Goal: Transaction & Acquisition: Purchase product/service

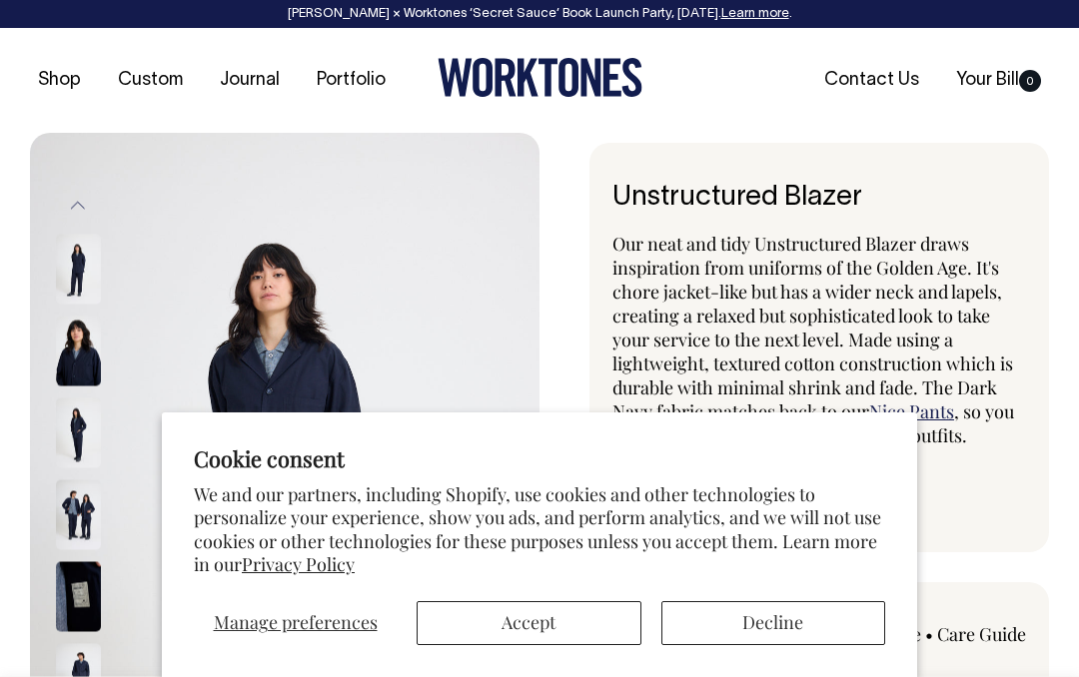
click at [582, 633] on button "Accept" at bounding box center [529, 623] width 225 height 44
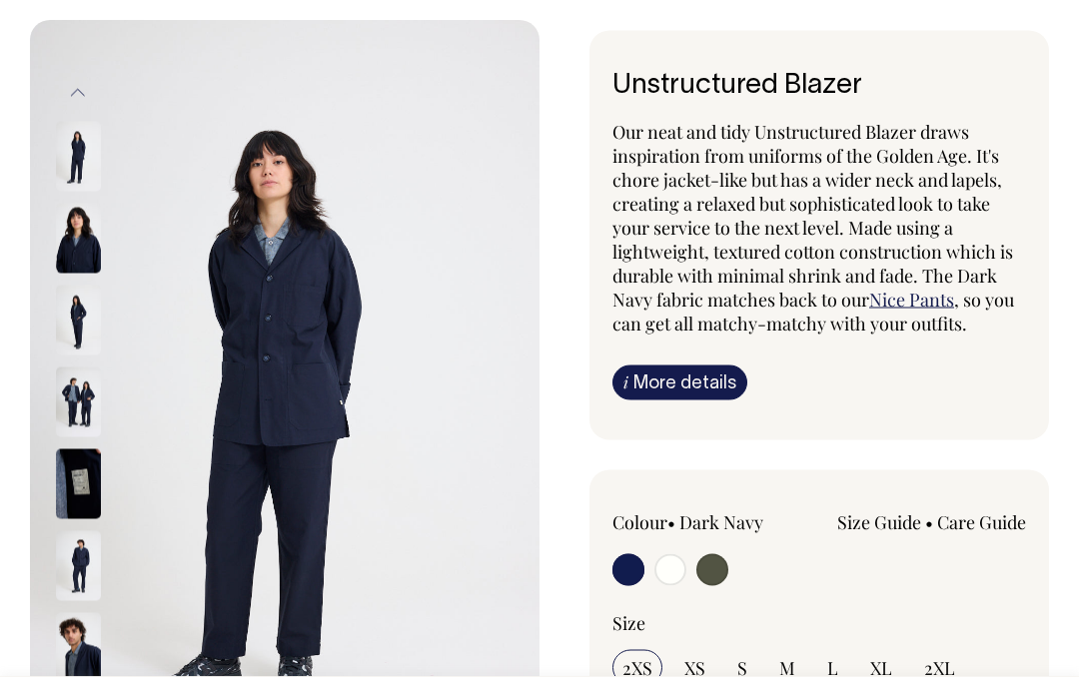
scroll to position [130, 0]
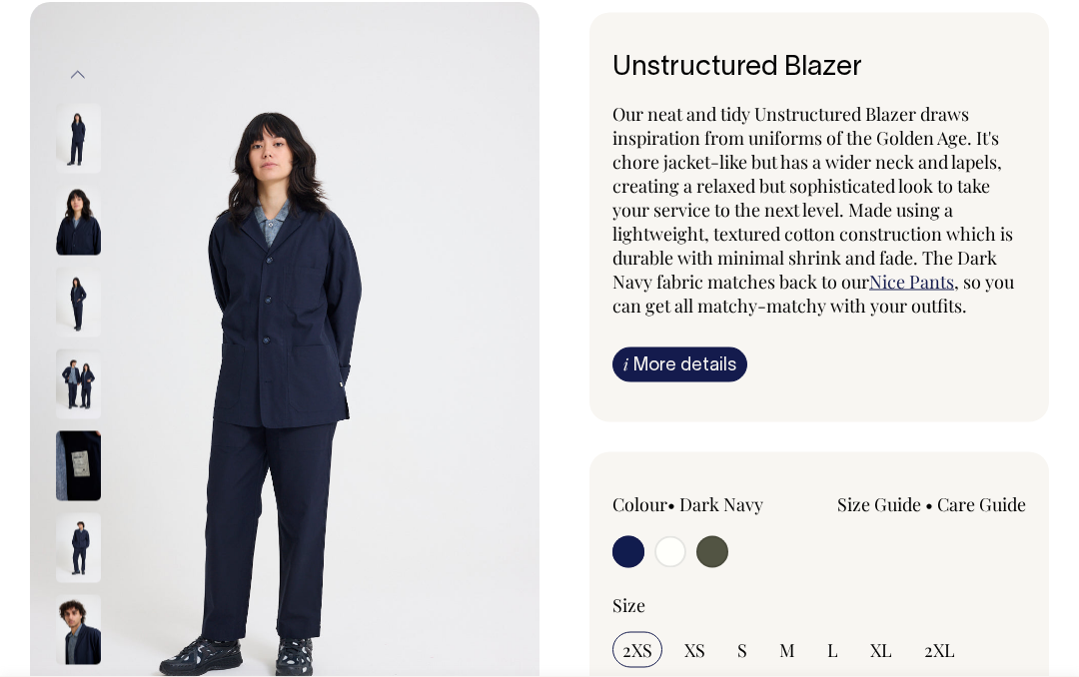
click at [88, 558] on img at bounding box center [78, 549] width 45 height 70
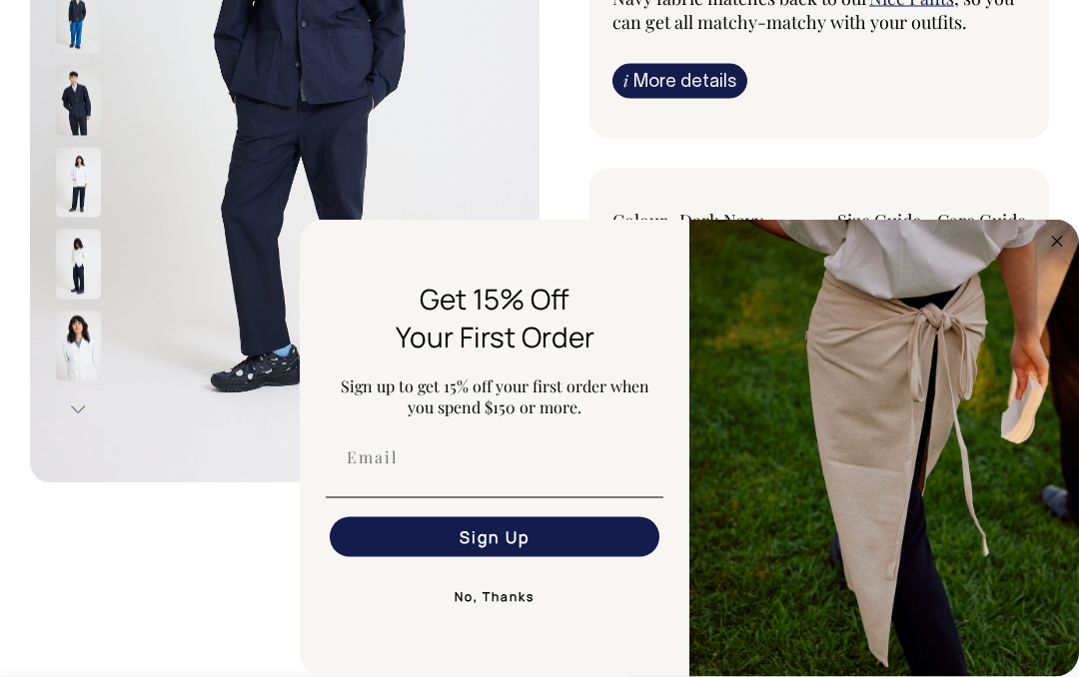
scroll to position [414, 0]
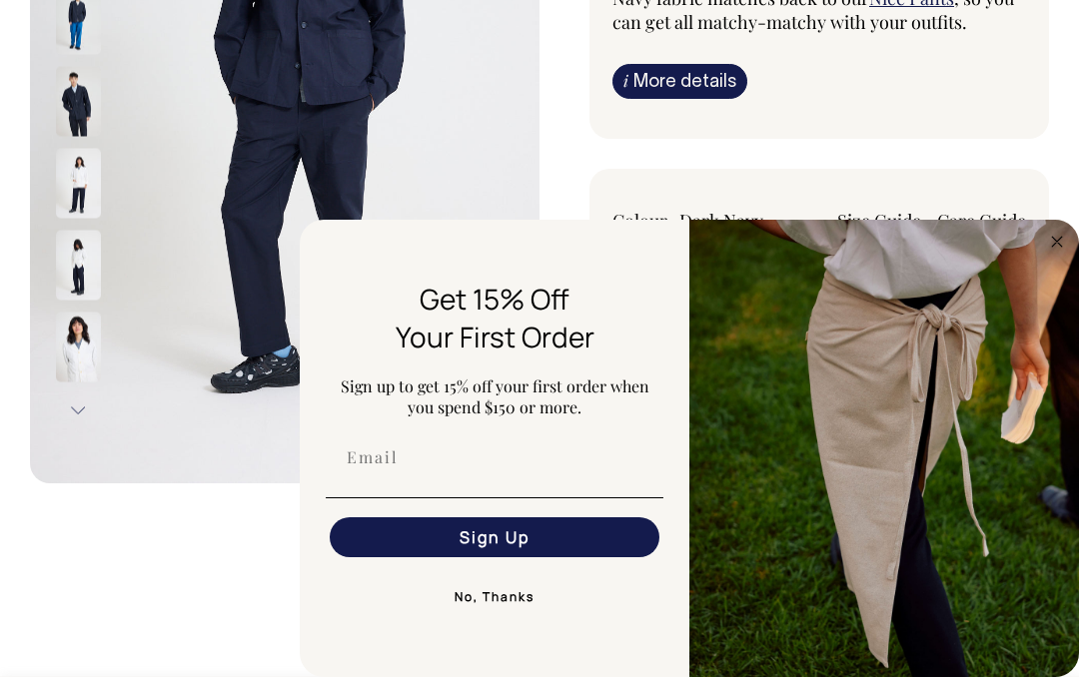
click at [515, 617] on button "No, Thanks" at bounding box center [495, 597] width 338 height 40
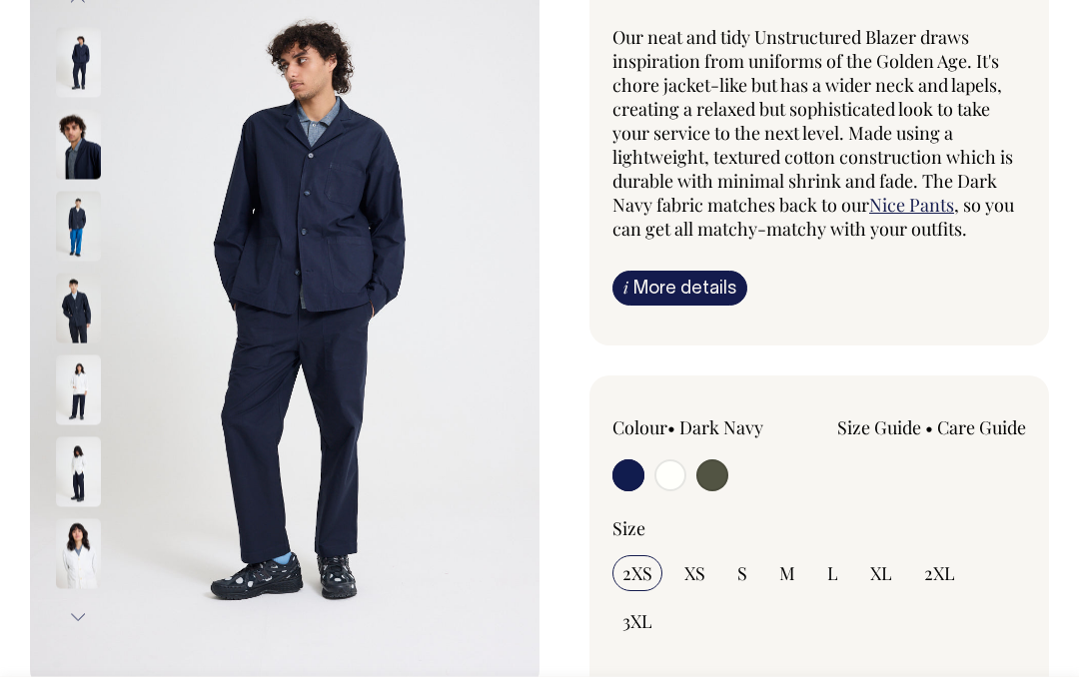
scroll to position [206, 0]
click at [86, 397] on img at bounding box center [78, 392] width 45 height 70
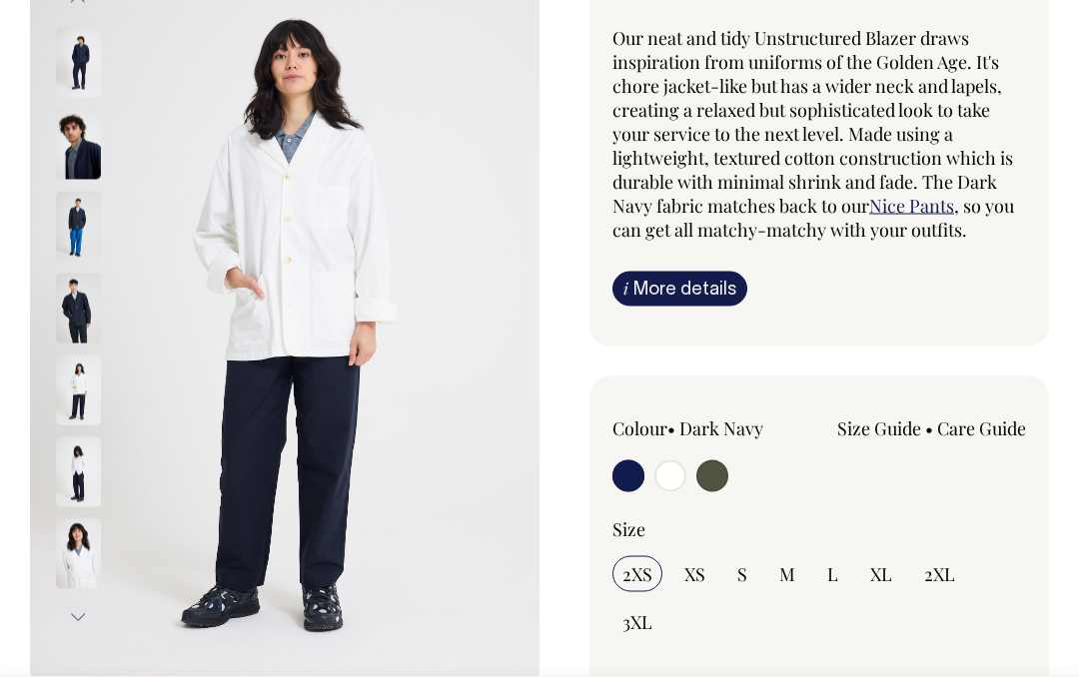
scroll to position [207, 0]
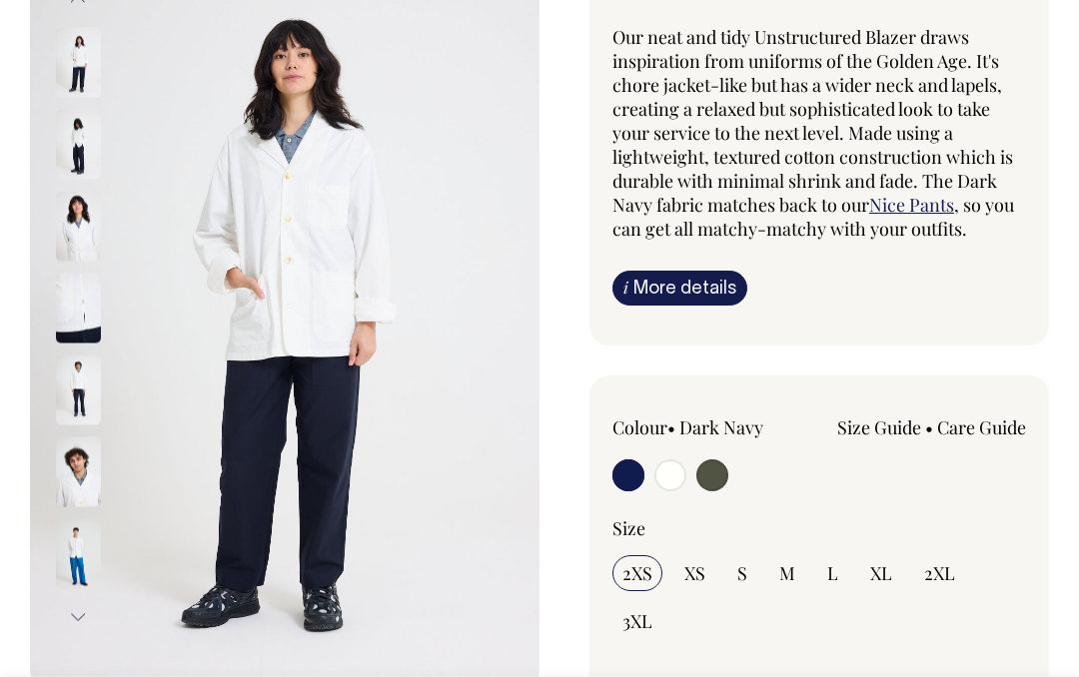
click at [77, 480] on img at bounding box center [78, 472] width 45 height 70
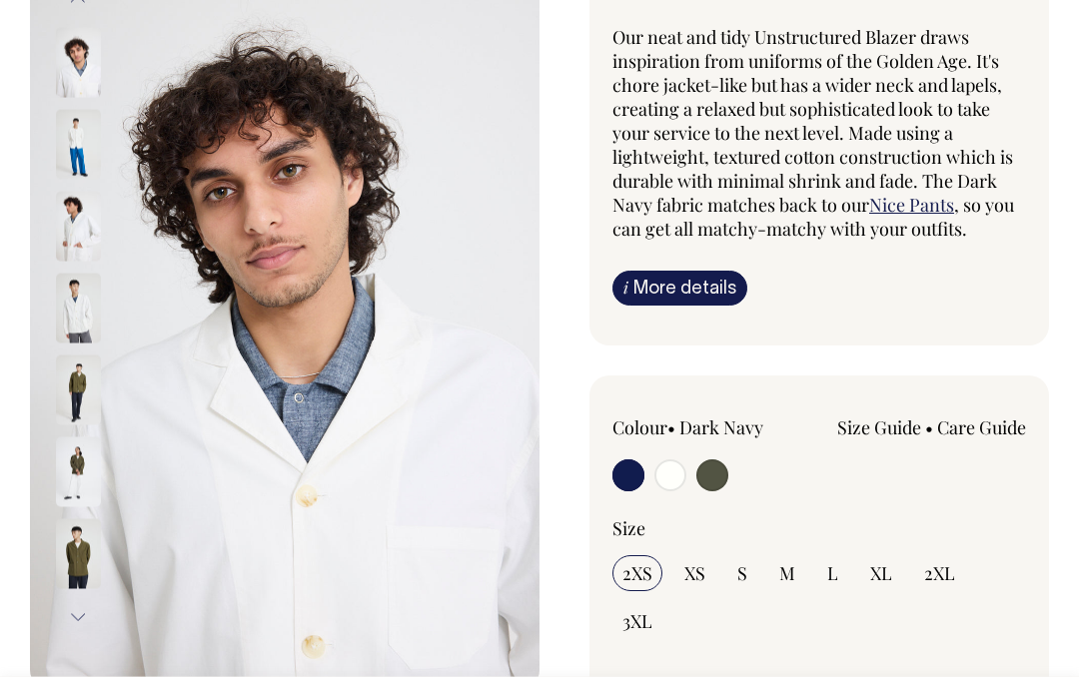
click at [82, 555] on img at bounding box center [78, 554] width 45 height 70
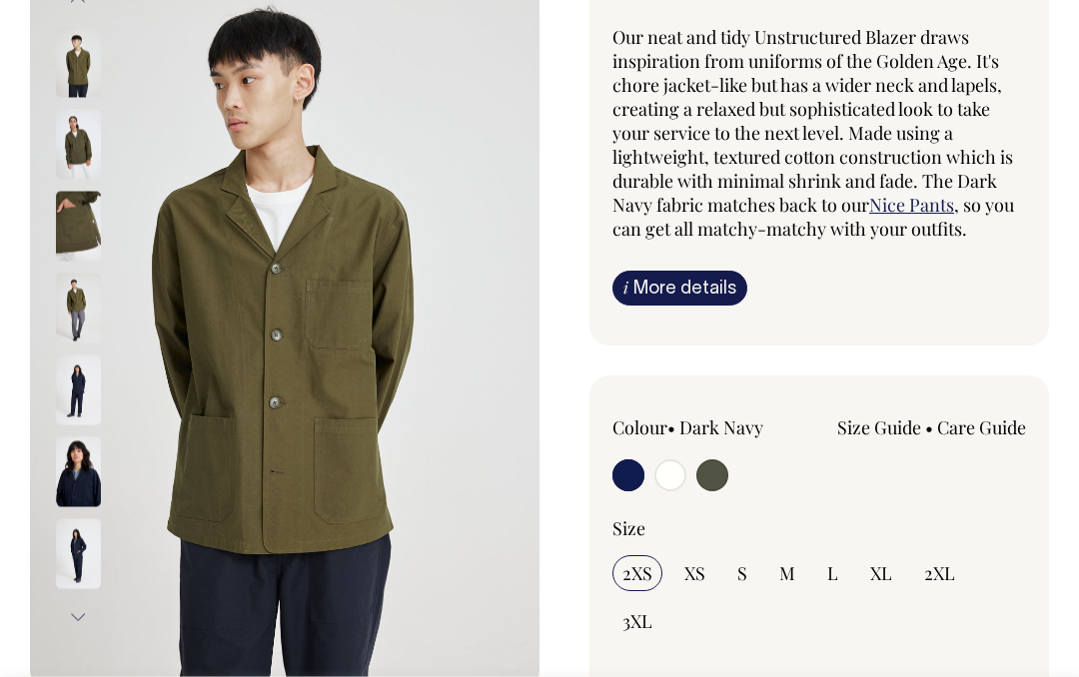
click at [82, 483] on img at bounding box center [78, 472] width 45 height 70
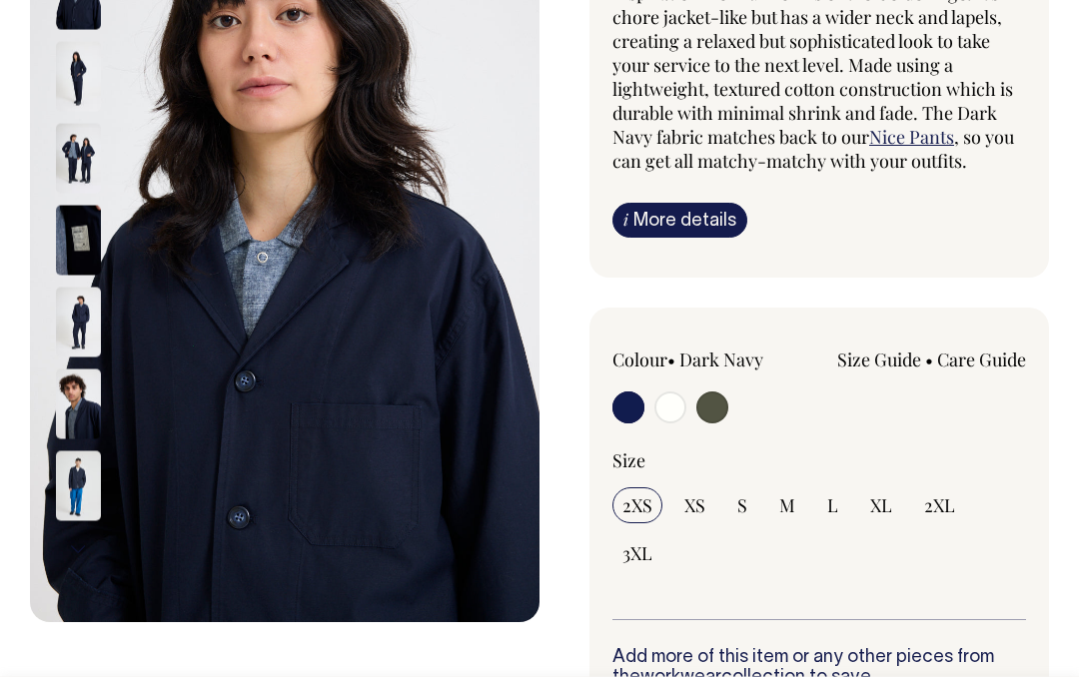
scroll to position [271, 0]
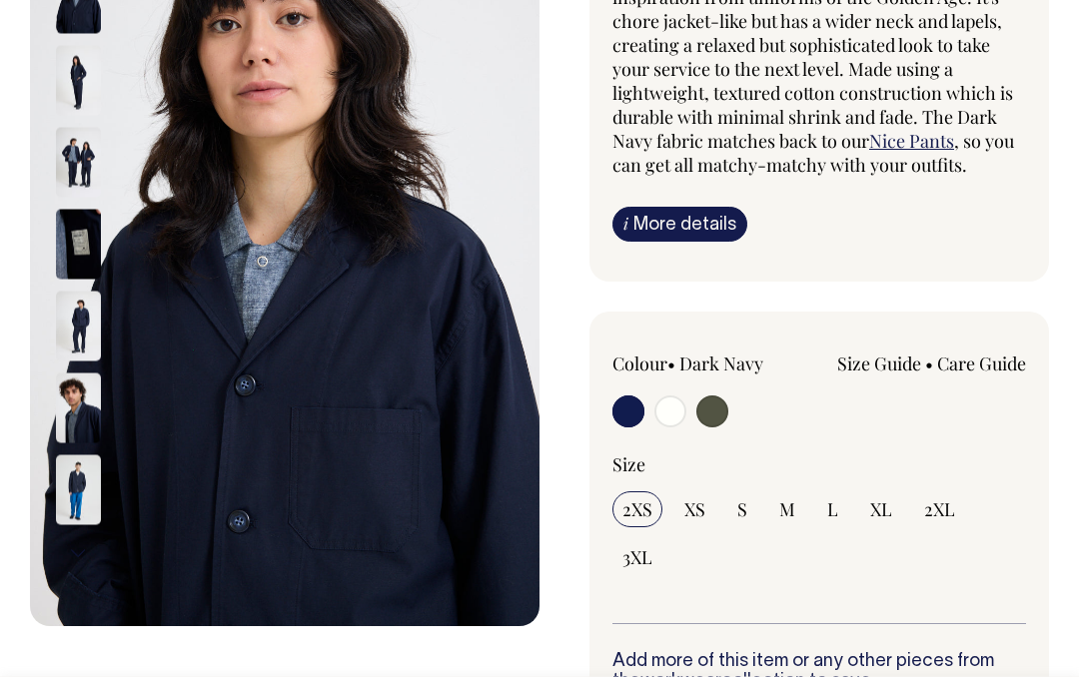
click at [88, 324] on img at bounding box center [78, 327] width 45 height 70
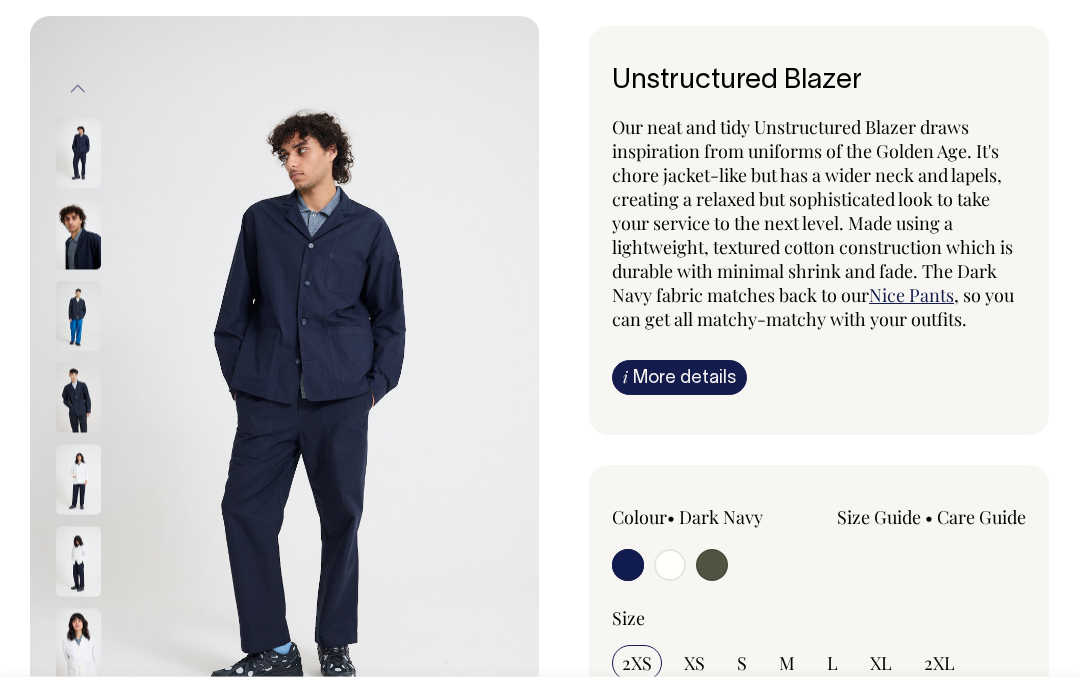
scroll to position [115, 0]
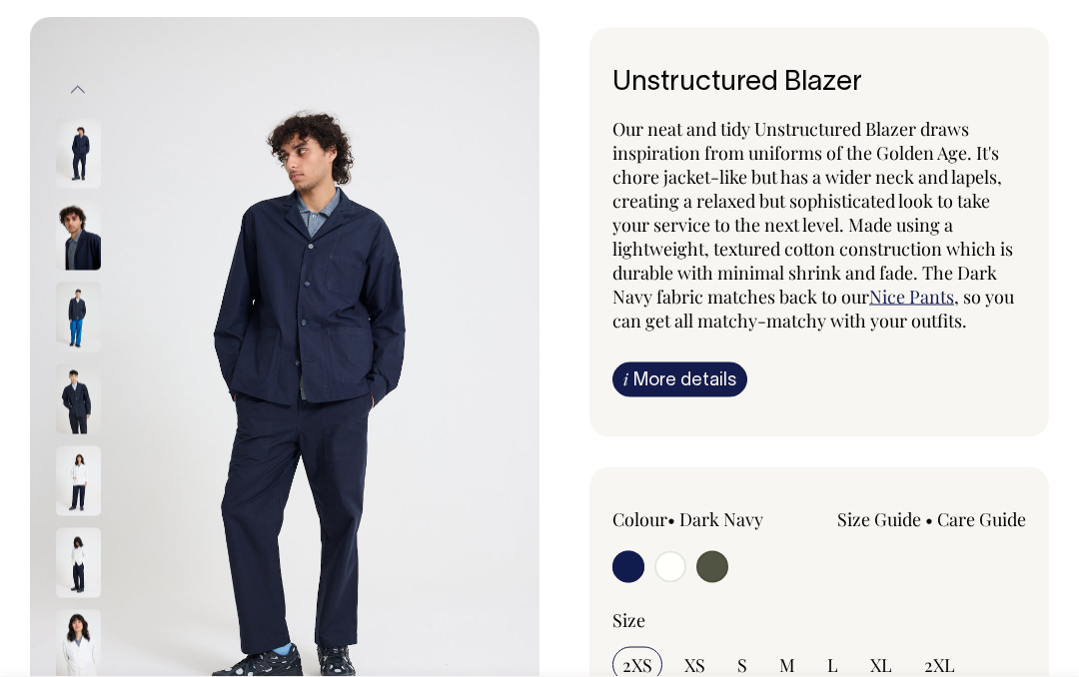
click at [81, 240] on img at bounding box center [78, 237] width 45 height 70
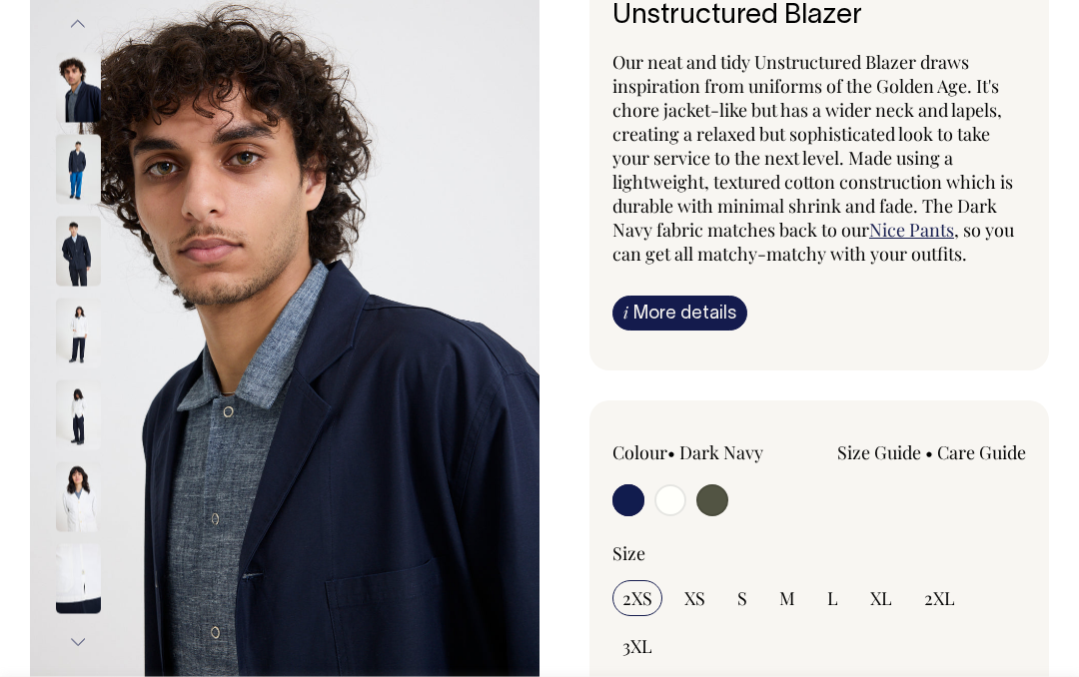
scroll to position [225, 0]
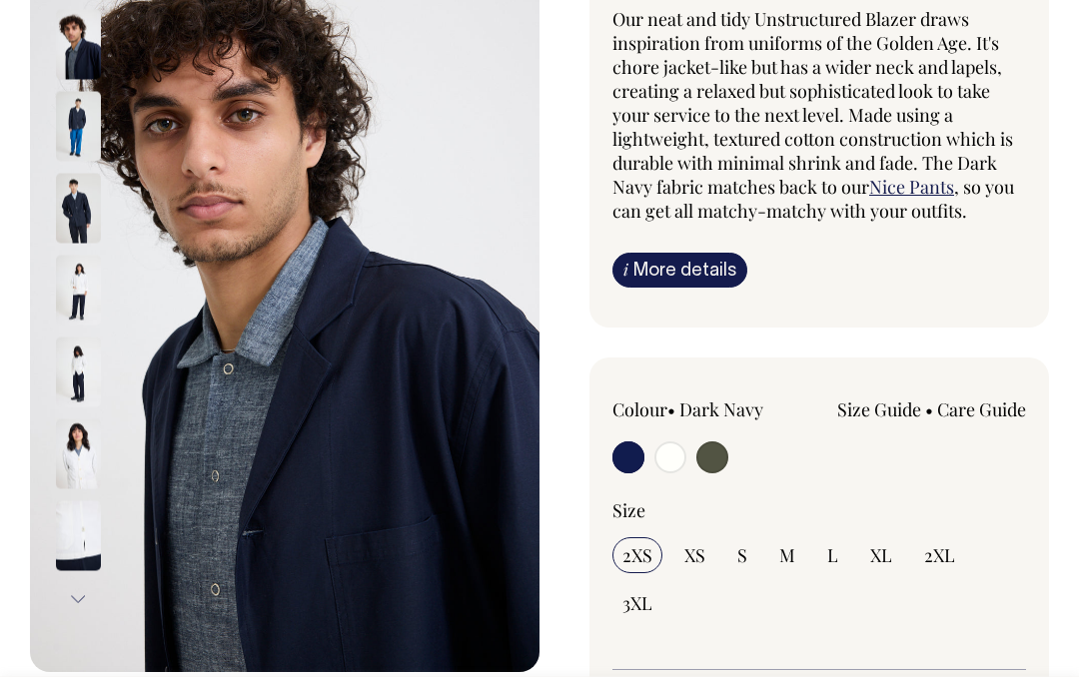
click at [77, 226] on img at bounding box center [78, 209] width 45 height 70
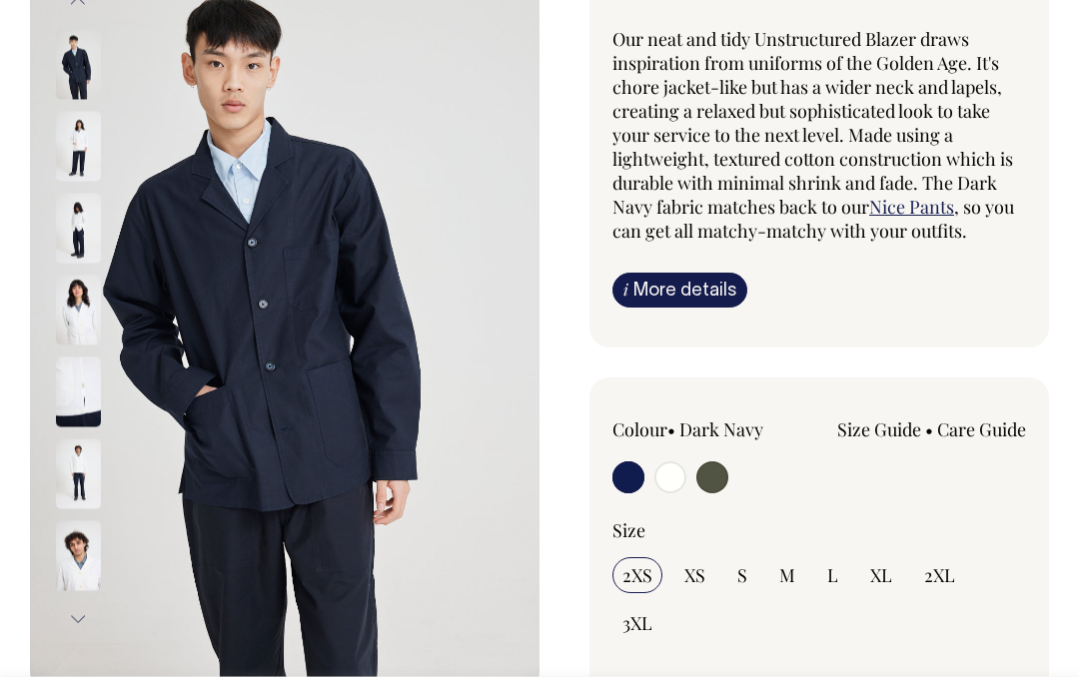
scroll to position [179, 0]
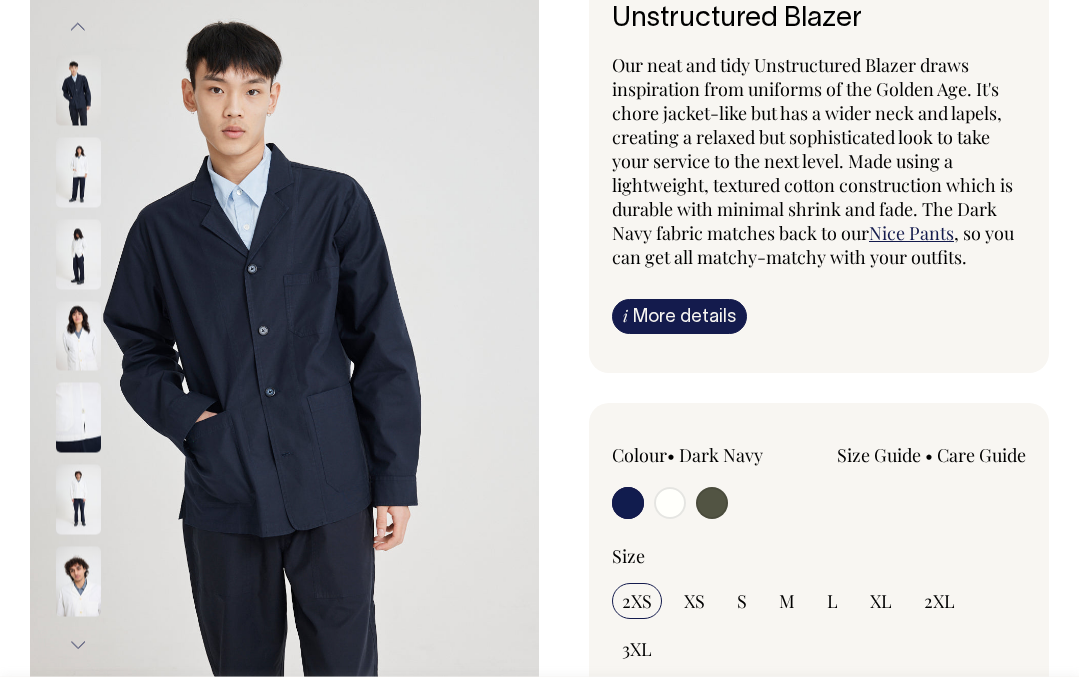
click at [621, 504] on input "radio" at bounding box center [628, 503] width 32 height 32
click at [620, 507] on input "radio" at bounding box center [628, 503] width 32 height 32
click at [678, 513] on input "radio" at bounding box center [670, 503] width 32 height 32
radio input "true"
radio input "false"
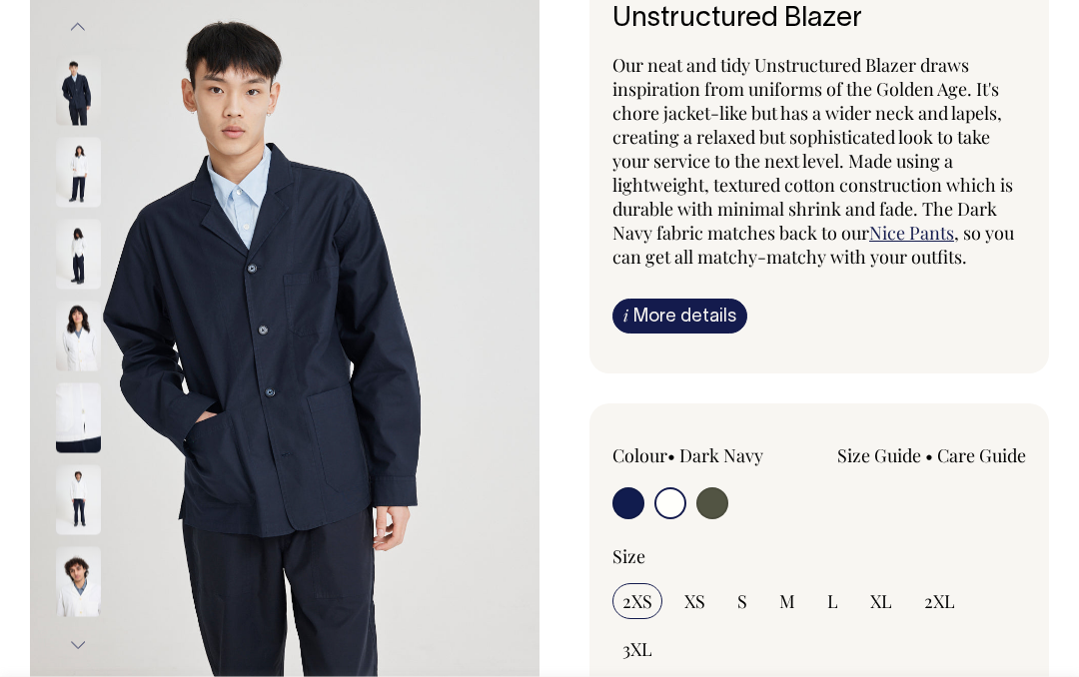
radio input "true"
select select "Off-White"
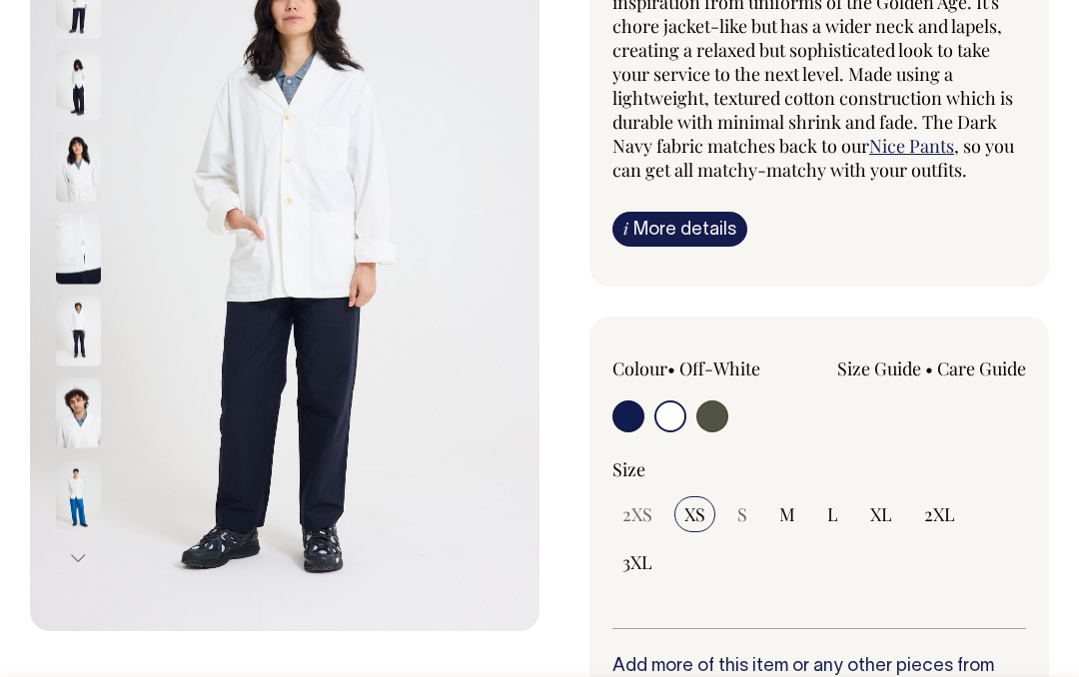
click at [721, 420] on input "radio" at bounding box center [712, 417] width 32 height 32
radio input "true"
radio input "false"
radio input "true"
select select "Olive"
